Goal: Check status: Check status

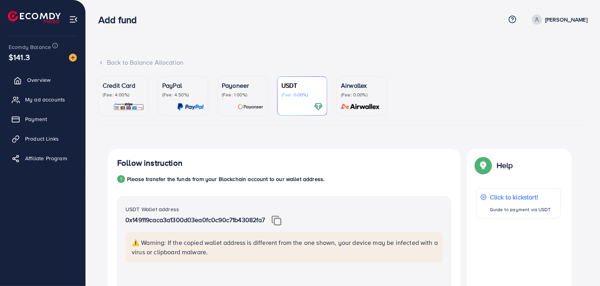
click at [42, 80] on span "Overview" at bounding box center [39, 80] width 24 height 8
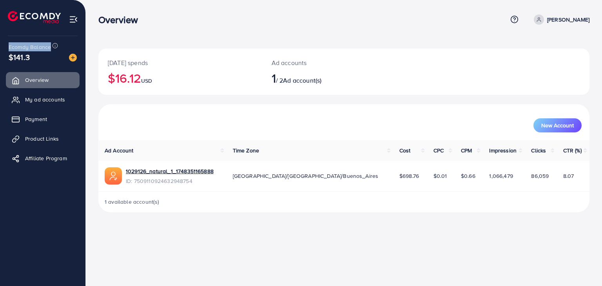
drag, startPoint x: 8, startPoint y: 47, endPoint x: 49, endPoint y: 51, distance: 41.3
click at [49, 51] on span "Ecomdy Balance" at bounding box center [30, 47] width 42 height 8
click at [185, 33] on nav "Overview Help Center Contact Support Term and policy About Us [PERSON_NAME] Pro…" at bounding box center [343, 19] width 491 height 28
drag, startPoint x: 110, startPoint y: 63, endPoint x: 165, endPoint y: 63, distance: 54.5
click at [165, 63] on p "[DATE] spends" at bounding box center [180, 62] width 145 height 9
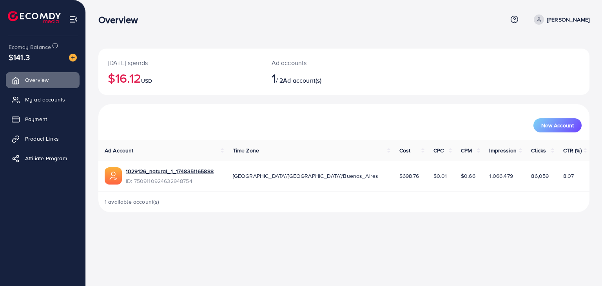
click at [123, 53] on div "[DATE] spends $16.12 USD" at bounding box center [180, 72] width 164 height 46
drag, startPoint x: 107, startPoint y: 63, endPoint x: 152, endPoint y: 63, distance: 45.1
click at [152, 62] on div "[DATE] spends $16.12 USD" at bounding box center [180, 72] width 164 height 46
click at [336, 32] on nav "Overview Help Center Contact Support Term and policy About Us [PERSON_NAME] Pro…" at bounding box center [343, 19] width 491 height 28
